Goal: Information Seeking & Learning: Learn about a topic

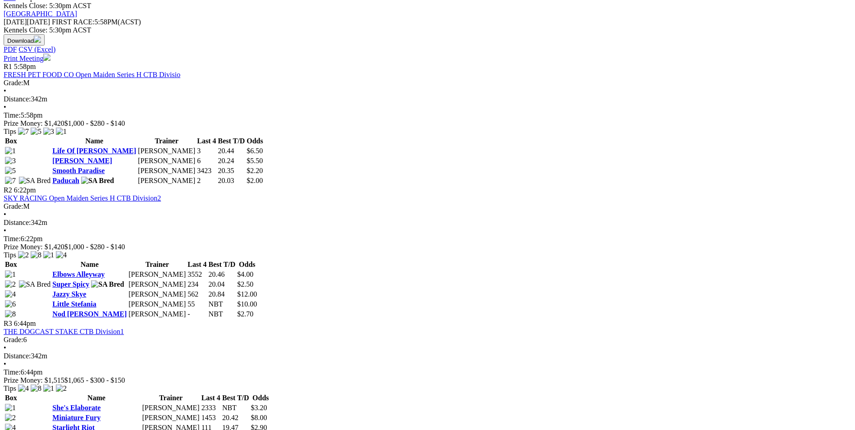
scroll to position [406, 0]
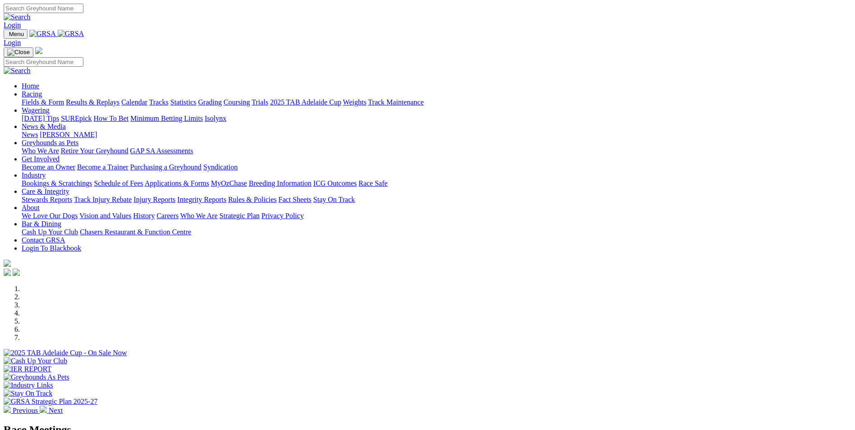
scroll to position [225, 0]
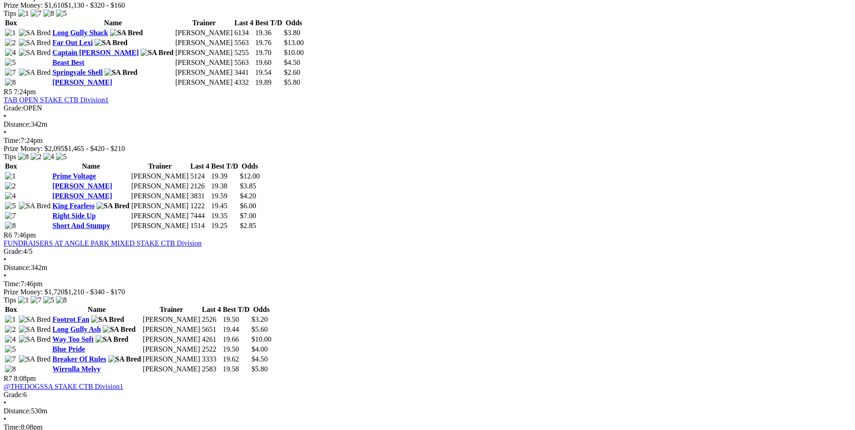
scroll to position [1037, 0]
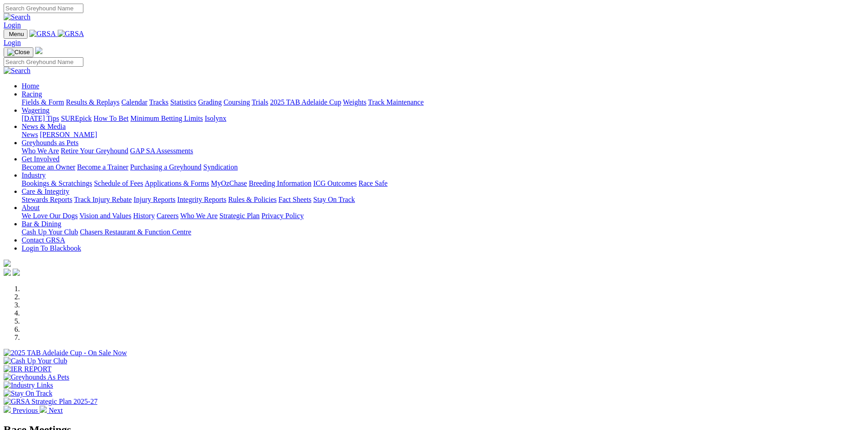
click at [92, 179] on link "Bookings & Scratchings" at bounding box center [57, 183] width 70 height 8
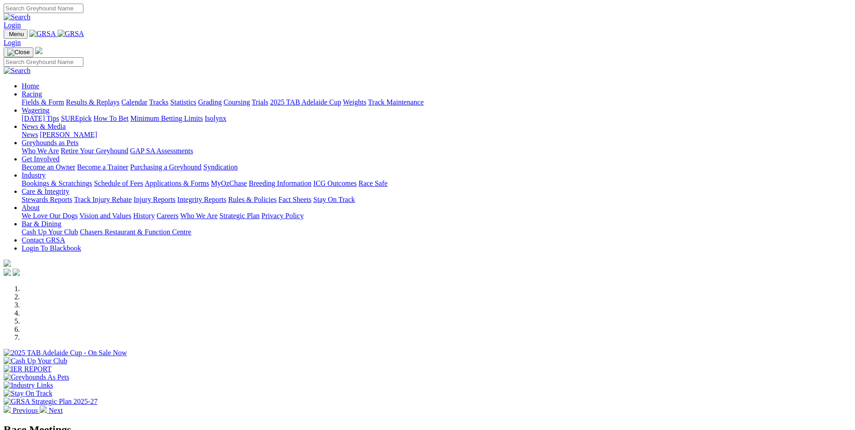
scroll to position [225, 0]
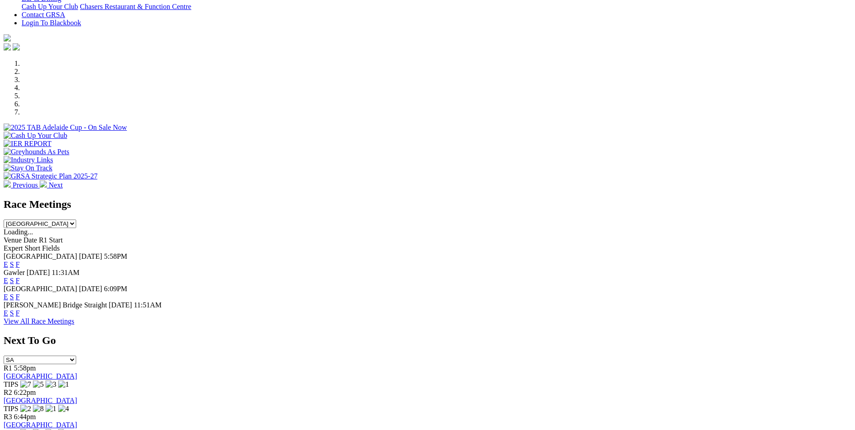
click at [20, 293] on link "F" at bounding box center [18, 297] width 4 height 8
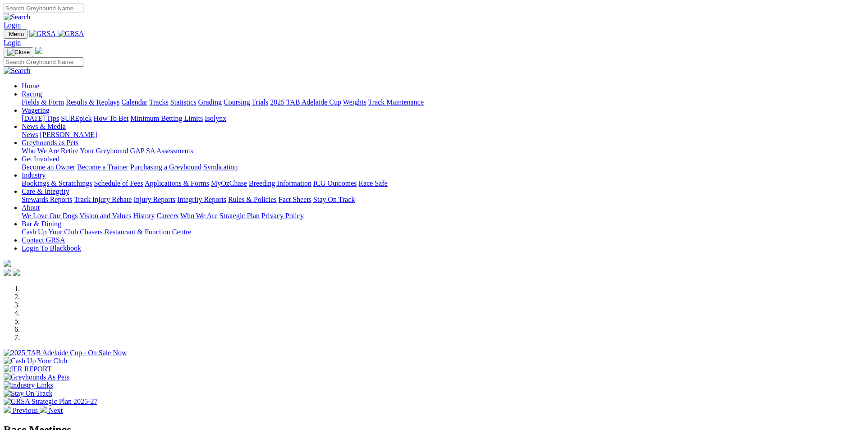
scroll to position [225, 0]
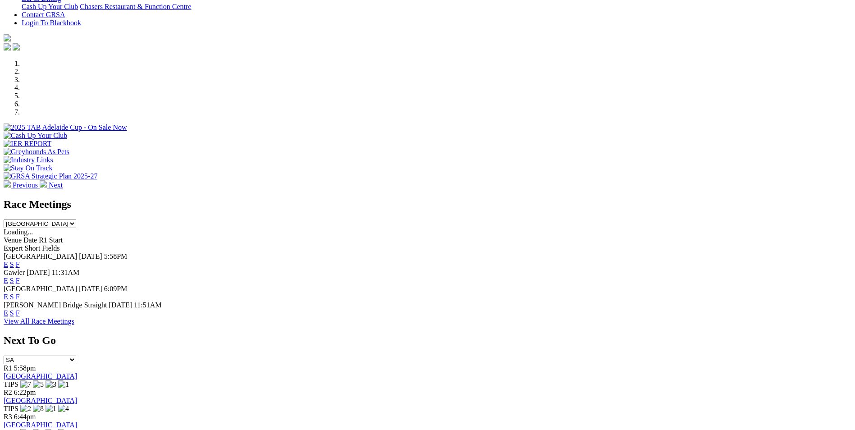
click at [8, 261] on link "E" at bounding box center [6, 265] width 5 height 8
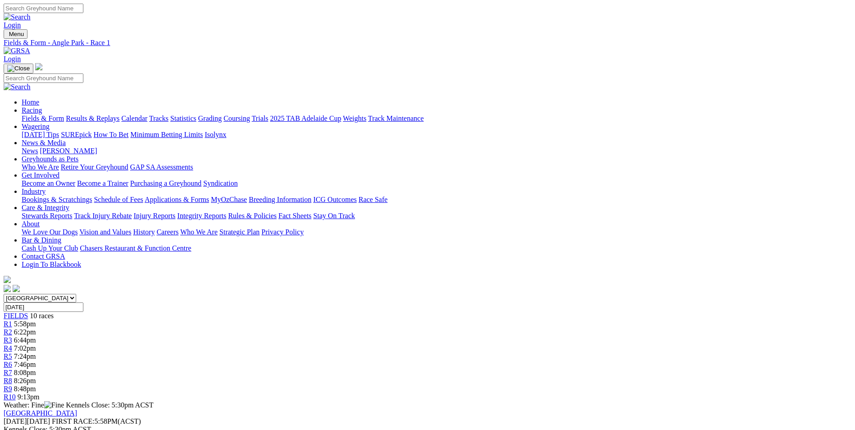
click at [436, 353] on div "R5 7:24pm" at bounding box center [428, 357] width 848 height 8
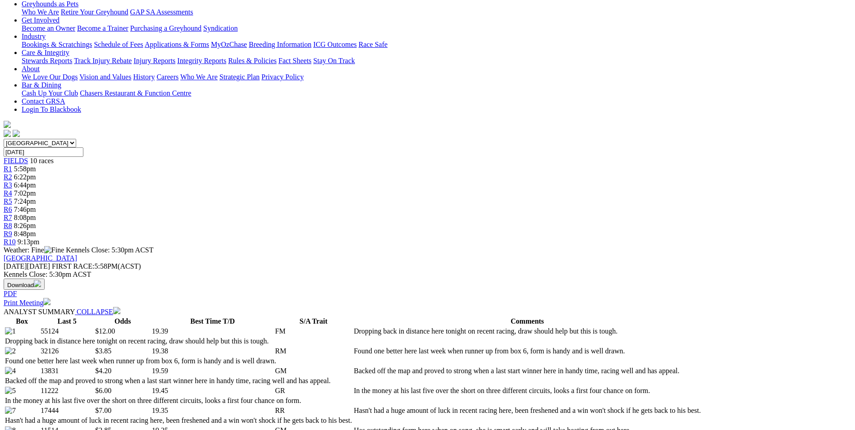
scroll to position [225, 0]
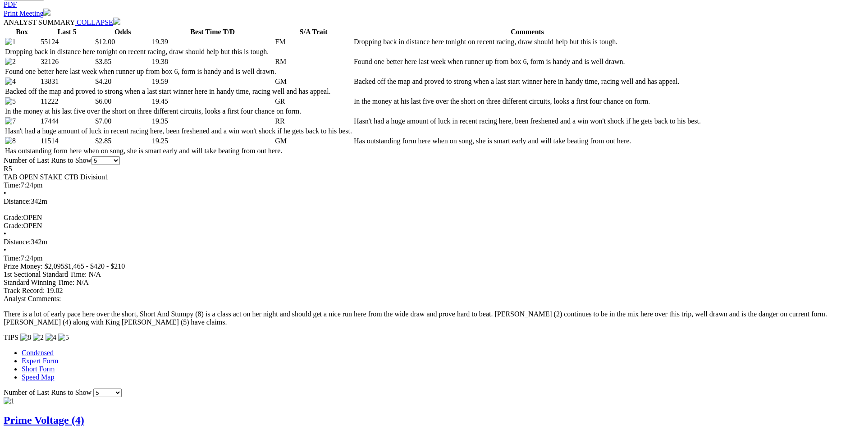
scroll to position [451, 0]
